Goal: Information Seeking & Learning: Learn about a topic

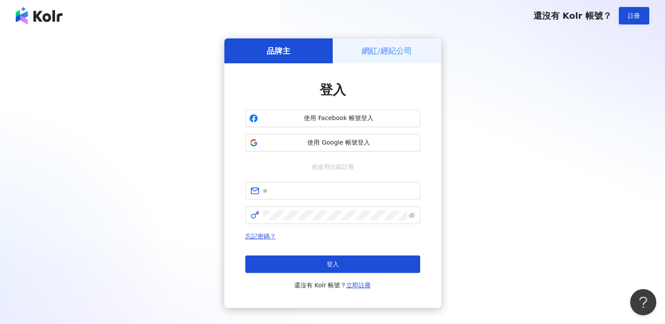
click at [387, 42] on div "網紅/經紀公司" at bounding box center [387, 50] width 108 height 25
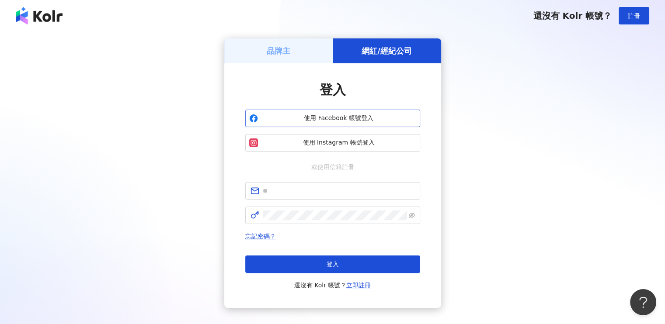
click at [342, 123] on button "使用 Facebook 帳號登入" at bounding box center [332, 118] width 175 height 17
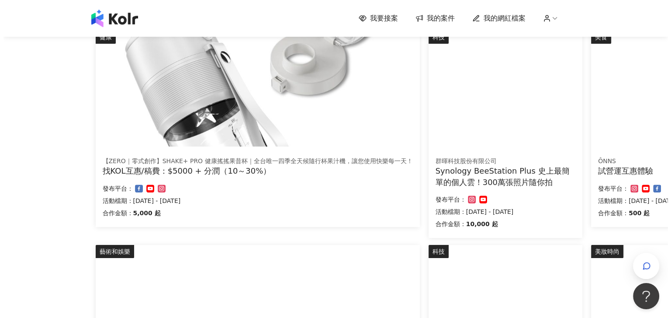
scroll to position [219, 0]
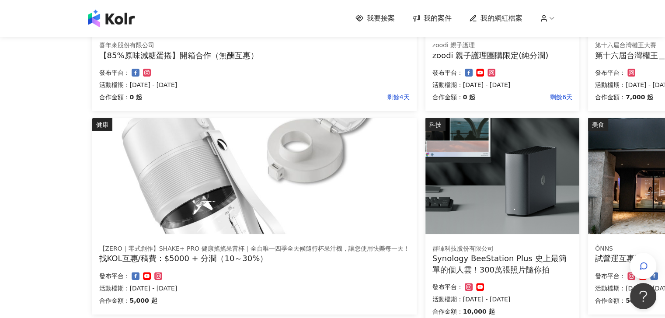
click at [322, 171] on img at bounding box center [254, 176] width 324 height 116
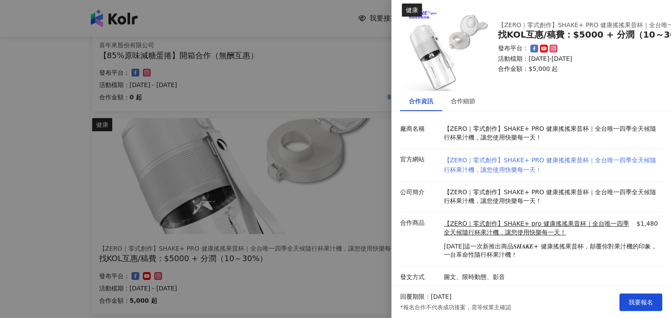
scroll to position [0, 0]
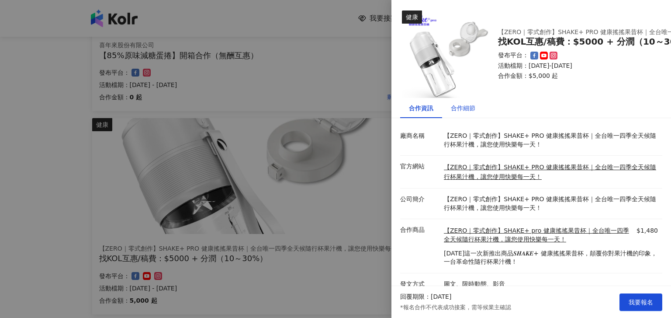
click at [468, 111] on div "合作細節" at bounding box center [463, 108] width 24 height 10
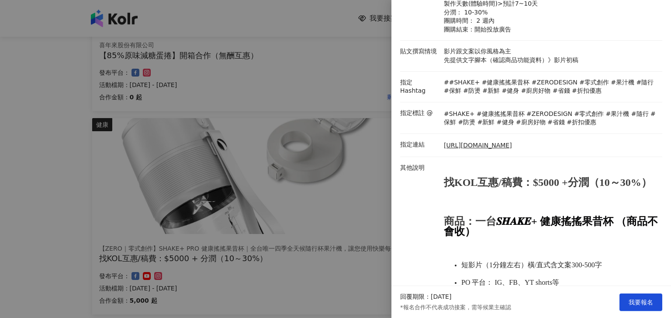
scroll to position [306, 0]
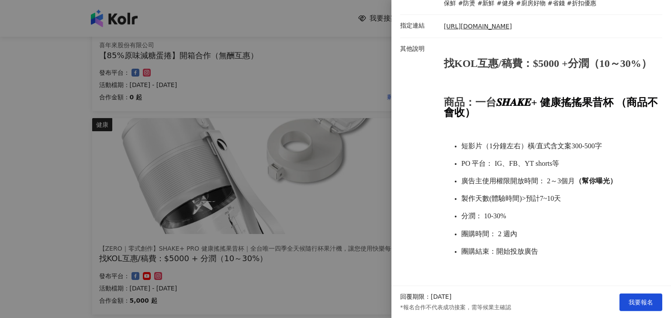
click at [293, 5] on div at bounding box center [335, 159] width 671 height 318
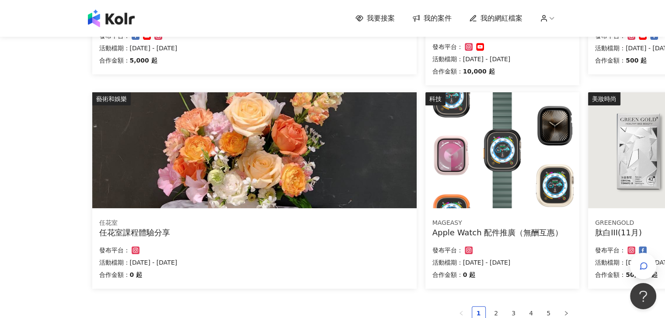
scroll to position [568, 0]
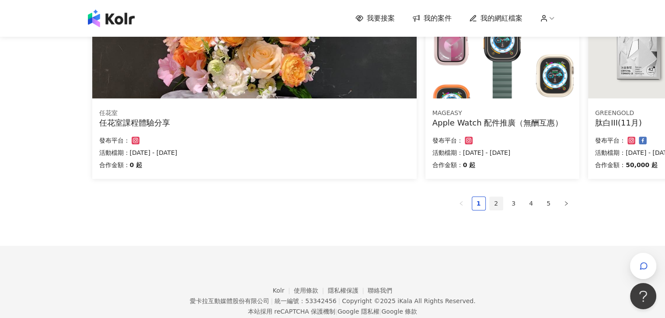
click at [496, 204] on link "2" at bounding box center [495, 203] width 13 height 13
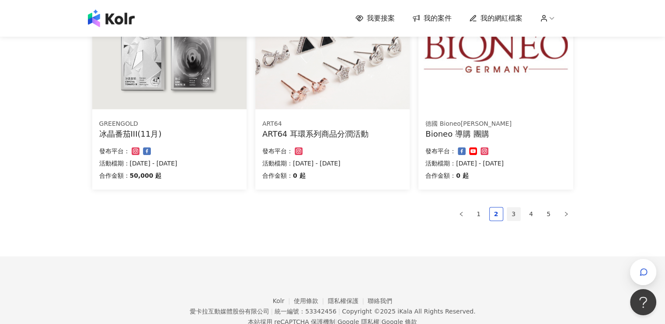
click at [514, 216] on link "3" at bounding box center [513, 214] width 13 height 13
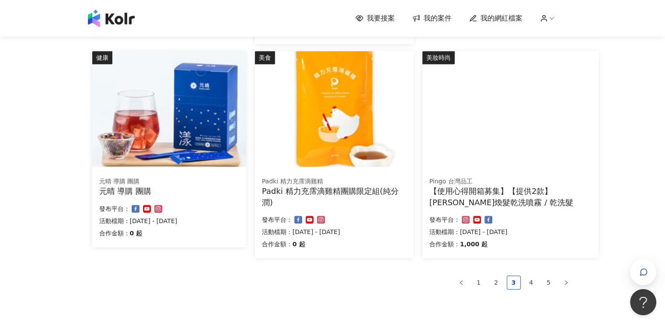
scroll to position [597, 0]
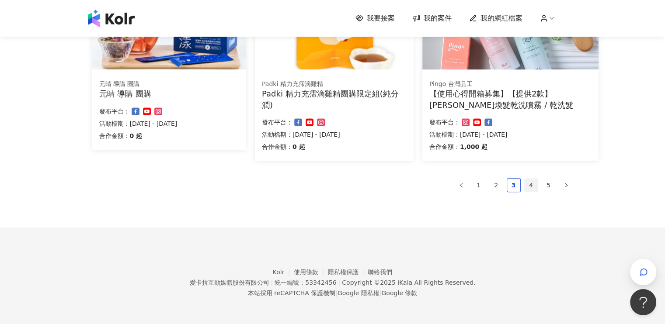
click at [529, 187] on link "4" at bounding box center [530, 185] width 13 height 13
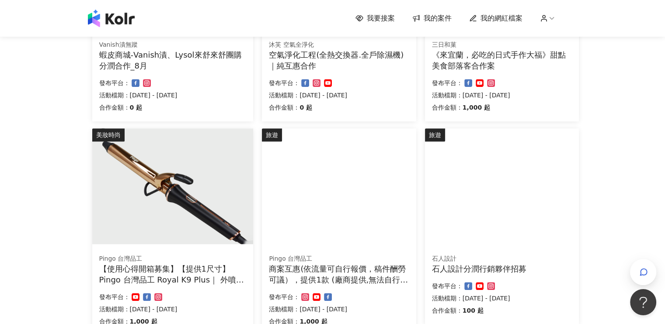
scroll to position [608, 0]
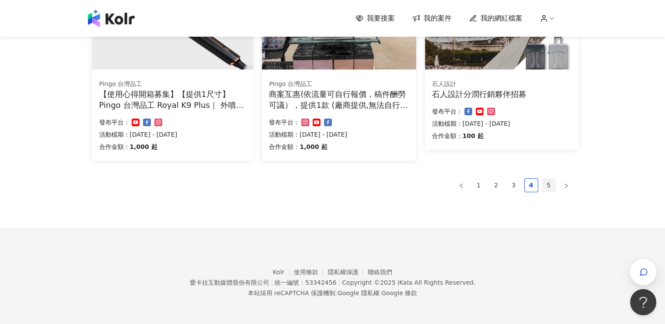
click at [545, 187] on link "5" at bounding box center [548, 185] width 13 height 13
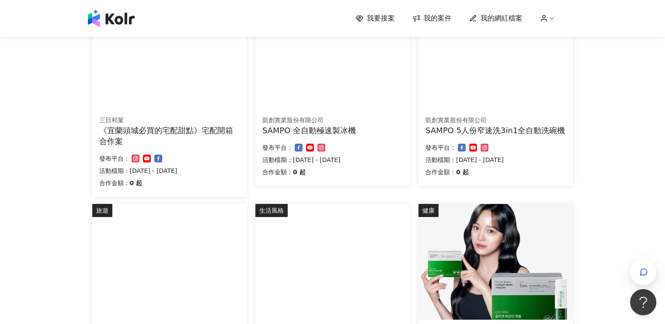
scroll to position [0, 0]
